Goal: Task Accomplishment & Management: Manage account settings

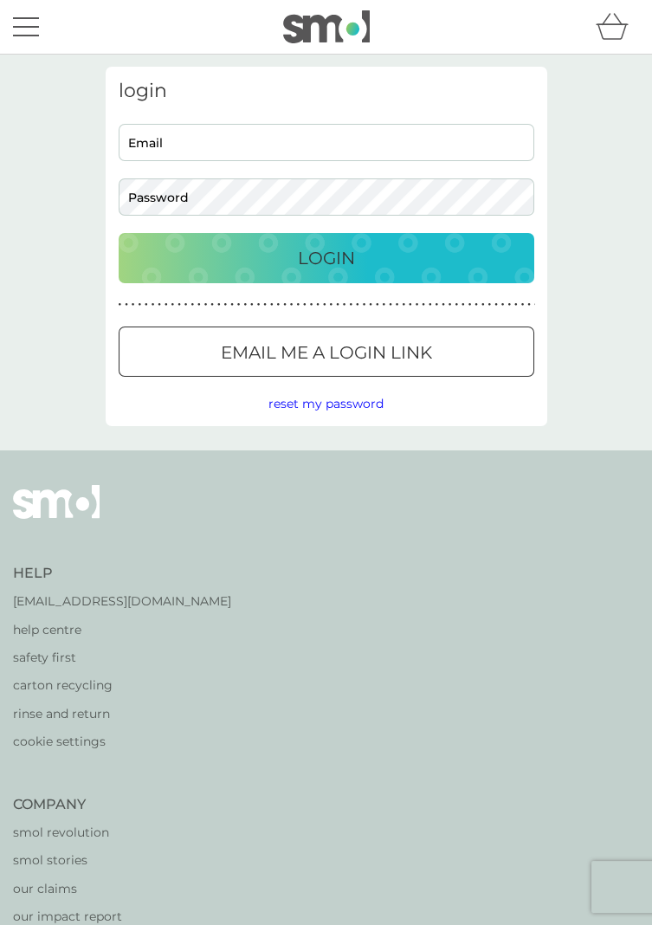
click at [352, 126] on input "Email" at bounding box center [327, 142] width 416 height 37
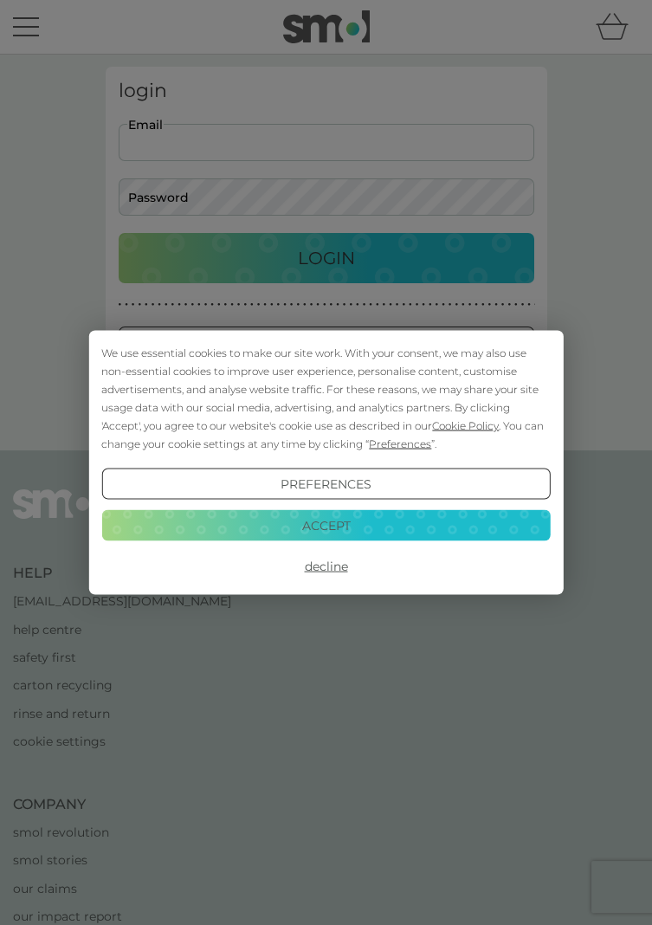
type input "[PERSON_NAME][EMAIL_ADDRESS][PERSON_NAME][DOMAIN_NAME]"
click at [357, 199] on div "We use essential cookies to make our site work. With your consent, we may also …" at bounding box center [326, 462] width 652 height 925
click at [394, 525] on button "Accept" at bounding box center [325, 524] width 449 height 31
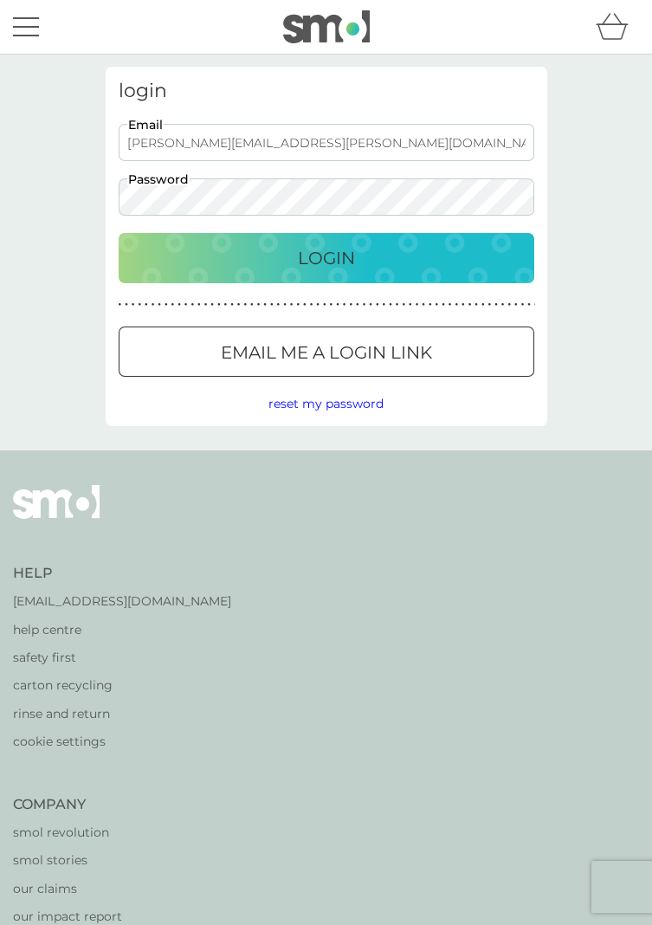
click at [392, 346] on p "Email me a login link" at bounding box center [326, 353] width 211 height 28
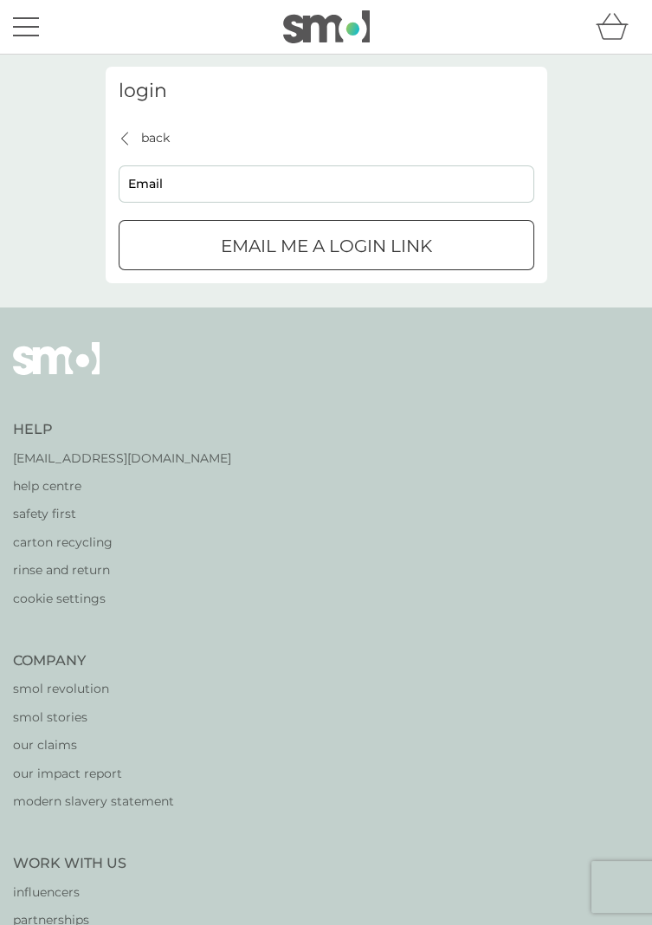
click at [323, 180] on input "Email" at bounding box center [327, 183] width 416 height 37
type input "wendy.gootjes@gmail.com"
click at [405, 238] on p "Email me a login link" at bounding box center [326, 246] width 211 height 28
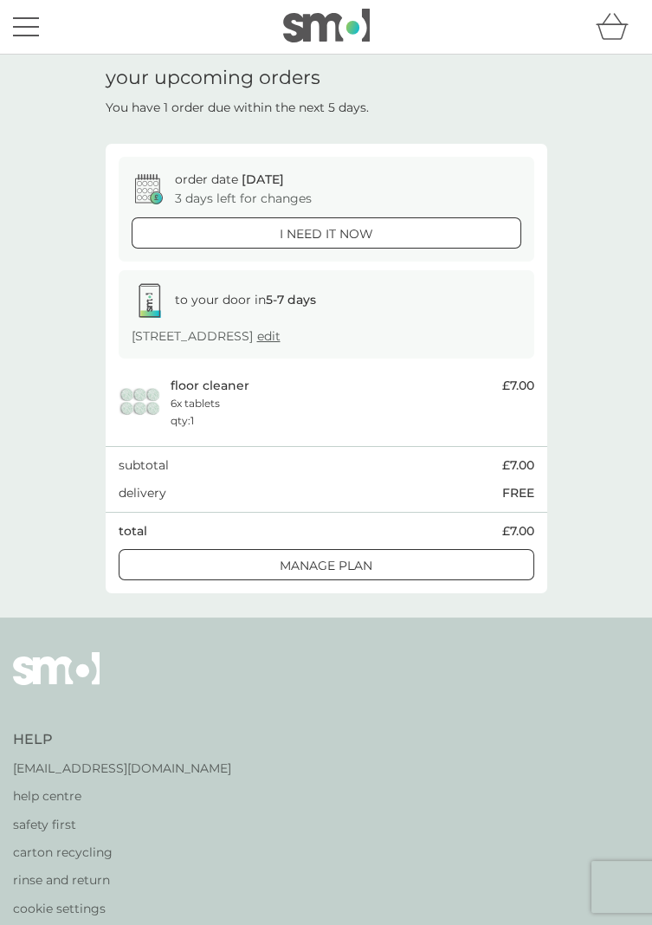
click at [324, 301] on div "to your door in 5-7 days" at bounding box center [327, 300] width 390 height 35
click at [401, 561] on div "Manage plan" at bounding box center [327, 565] width 414 height 19
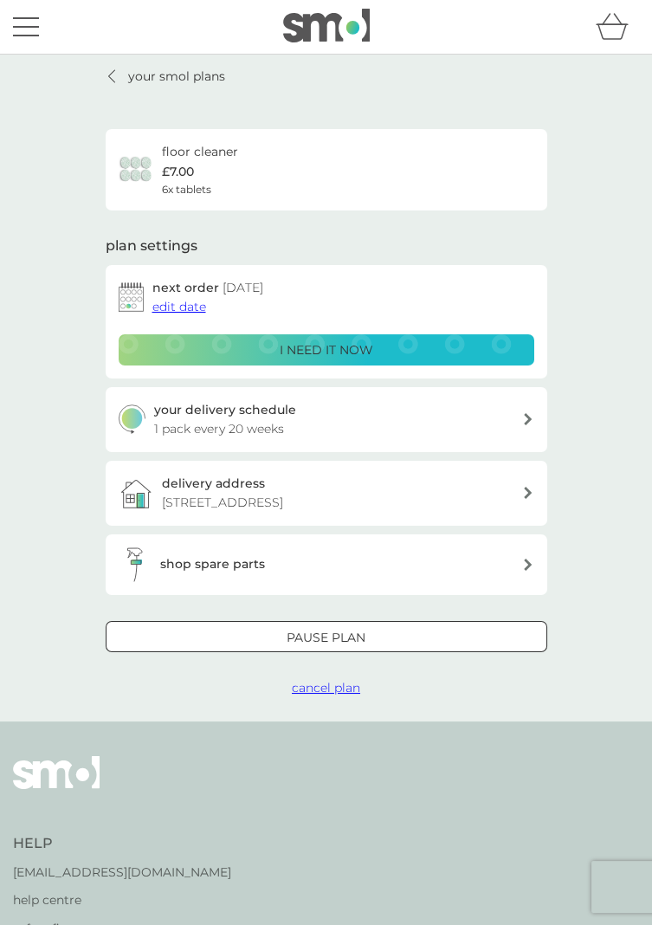
click at [471, 419] on div "your delivery schedule 1 pack every 20 weeks" at bounding box center [338, 419] width 368 height 39
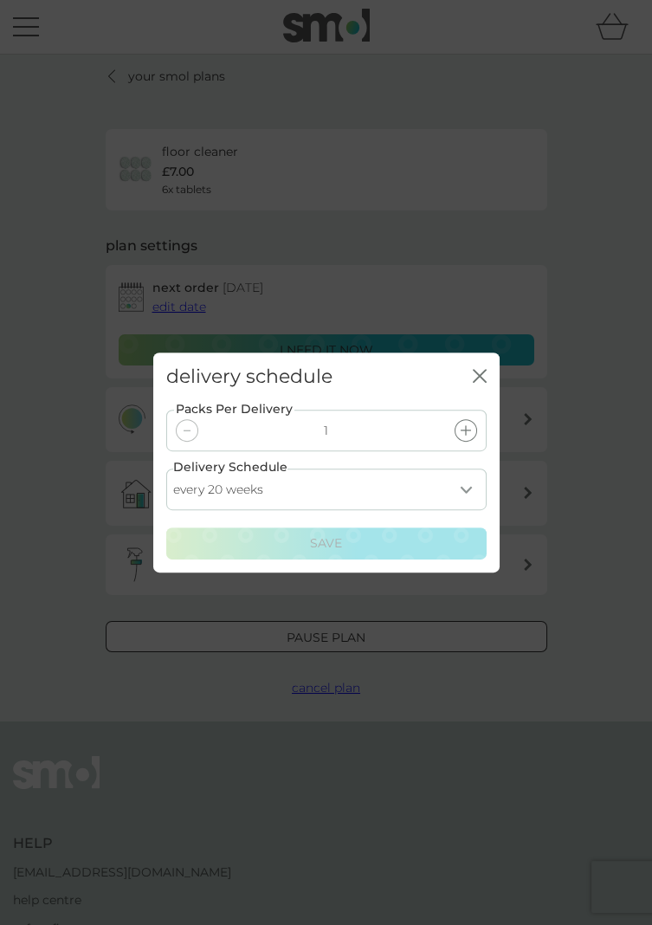
click at [471, 485] on select "every 1 week every 2 weeks every 3 weeks every 4 weeks every 5 weeks every 6 we…" at bounding box center [326, 490] width 320 height 42
select select "182"
click at [166, 469] on select "every 1 week every 2 weeks every 3 weeks every 4 weeks every 5 weeks every 6 we…" at bounding box center [326, 490] width 320 height 42
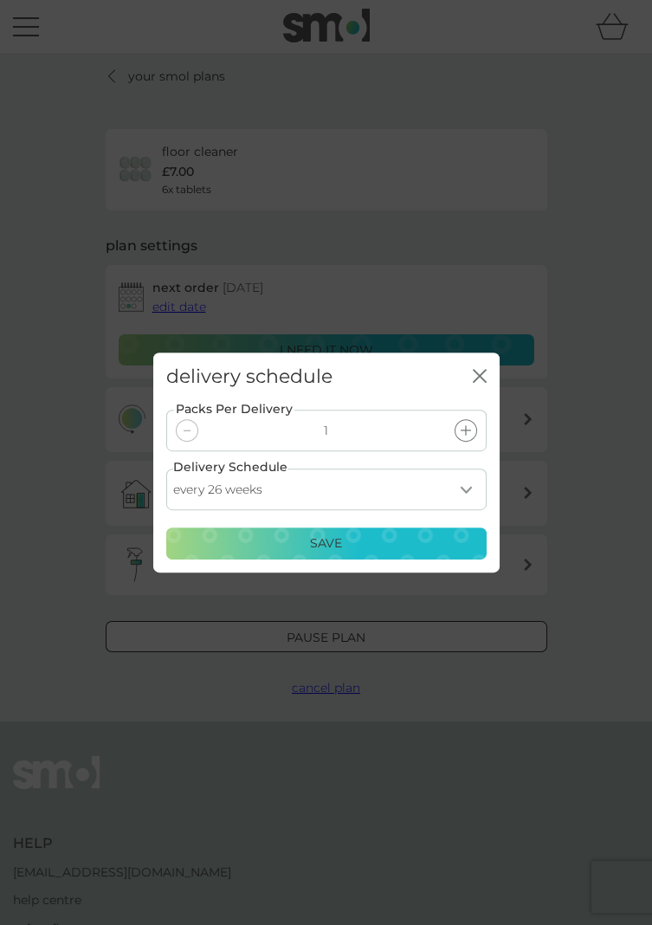
click at [405, 540] on div "Save" at bounding box center [327, 543] width 298 height 19
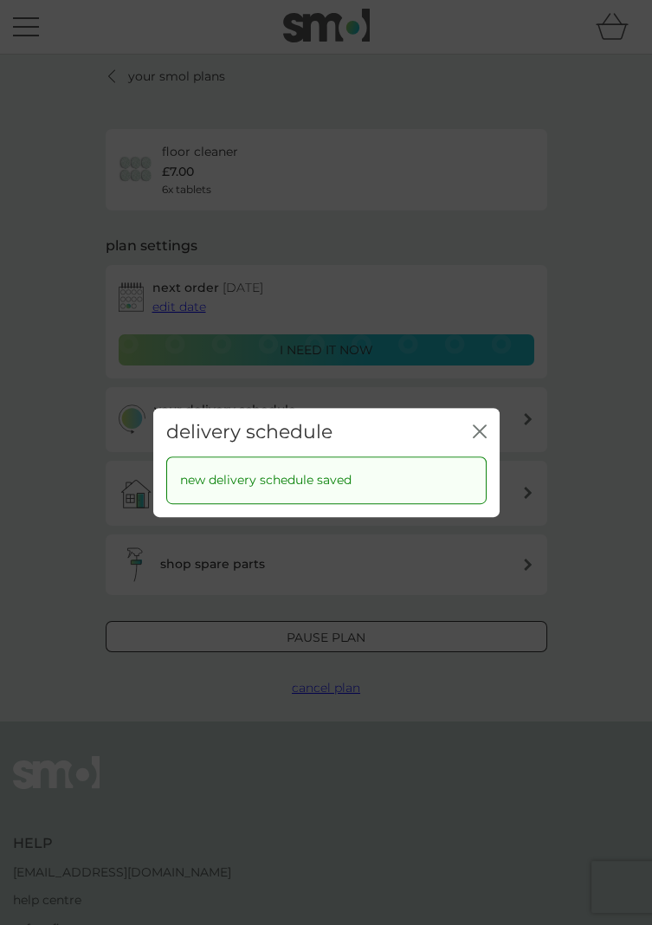
click at [480, 431] on icon "close" at bounding box center [483, 431] width 6 height 12
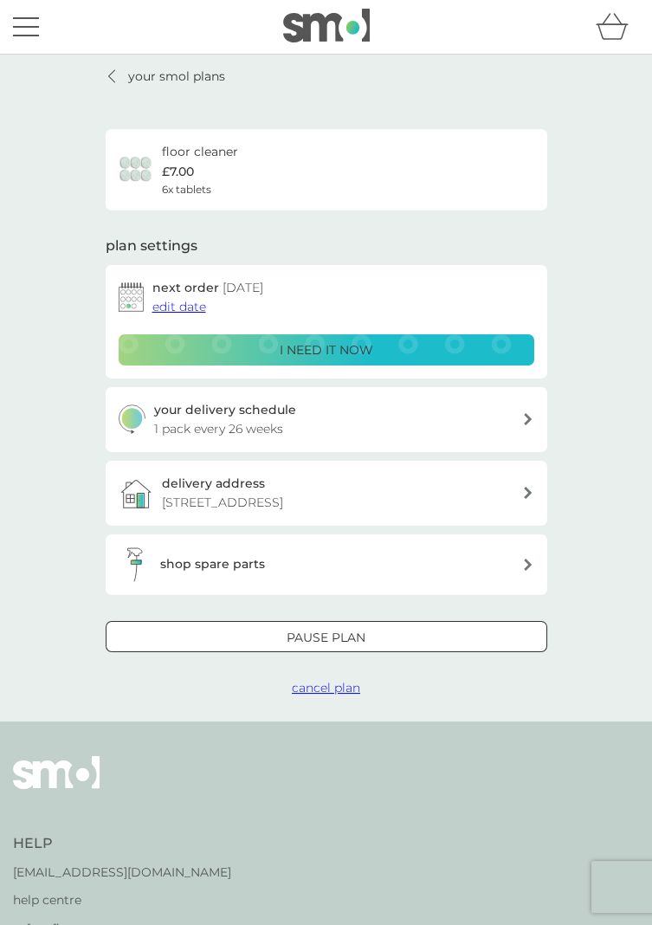
click at [175, 310] on span "edit date" at bounding box center [179, 307] width 54 height 16
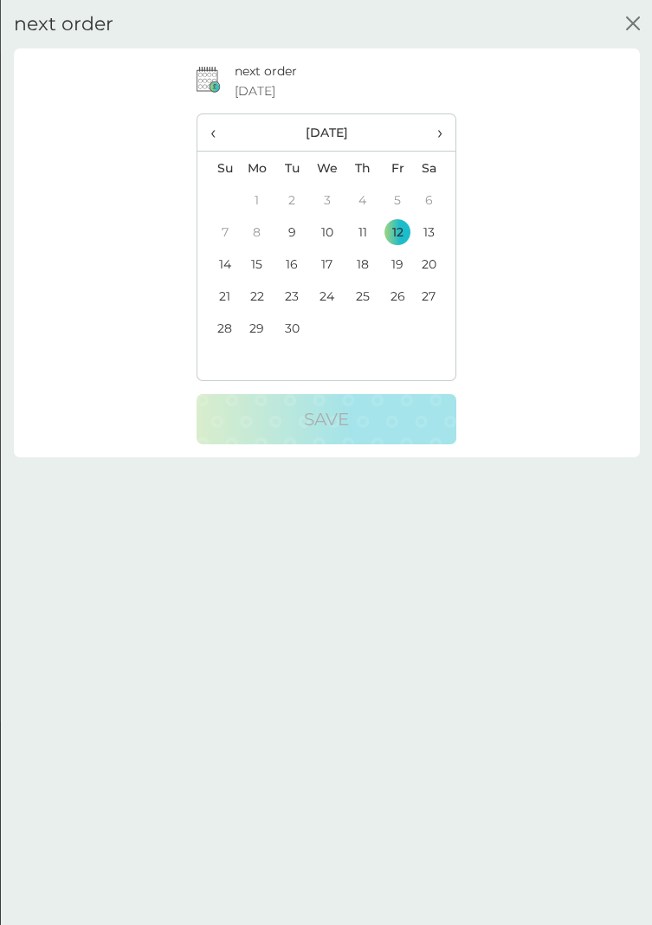
click at [441, 134] on span "›" at bounding box center [434, 132] width 15 height 36
click at [441, 135] on span "›" at bounding box center [434, 132] width 15 height 36
click at [211, 130] on span "‹" at bounding box center [218, 132] width 16 height 36
click at [299, 296] on td "21" at bounding box center [292, 296] width 35 height 32
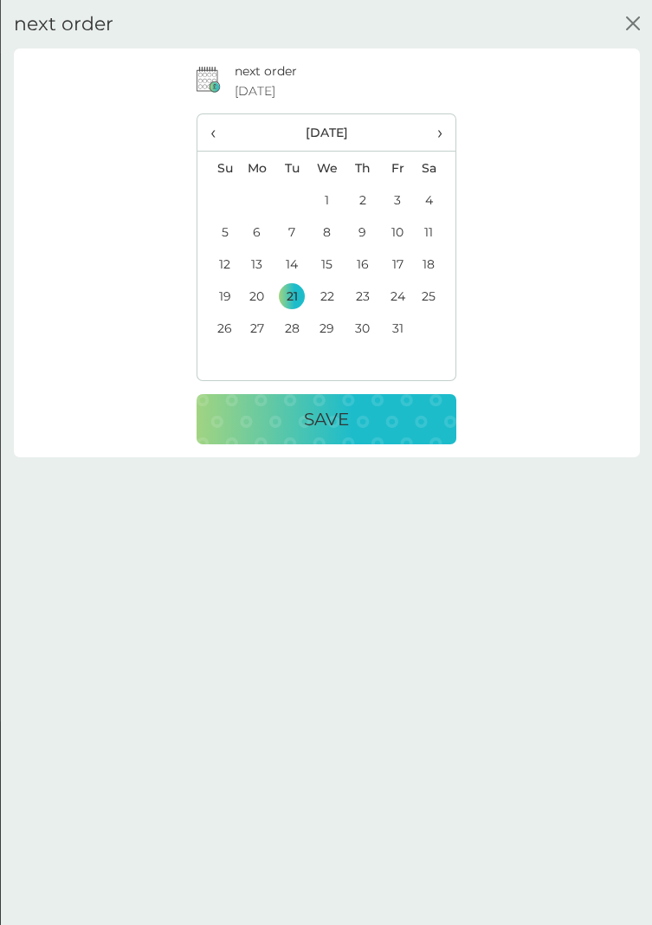
click at [391, 412] on div "Save" at bounding box center [326, 419] width 225 height 28
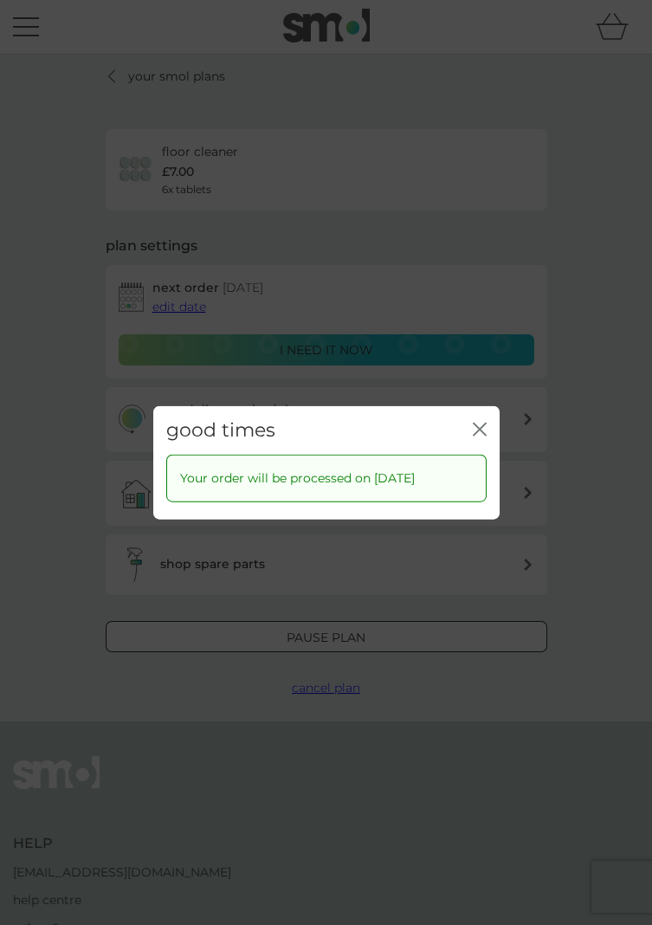
click at [485, 414] on div "good times close" at bounding box center [326, 430] width 346 height 49
click at [476, 424] on icon "close" at bounding box center [480, 430] width 14 height 14
